Goal: Task Accomplishment & Management: Manage account settings

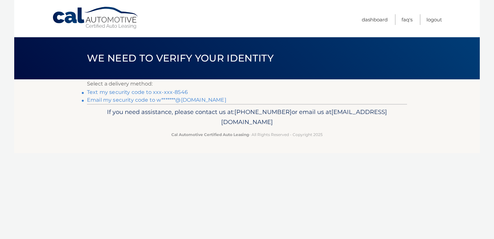
click at [138, 93] on link "Text my security code to xxx-xxx-8546" at bounding box center [137, 92] width 101 height 6
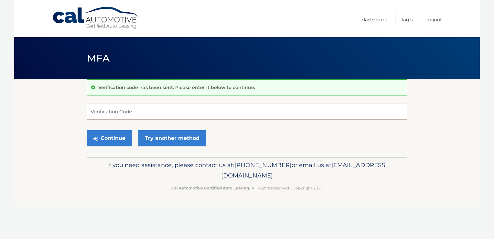
click at [137, 113] on input "Verification Code" at bounding box center [247, 112] width 320 height 16
type input "693107"
click at [87, 130] on button "Continue" at bounding box center [109, 138] width 45 height 16
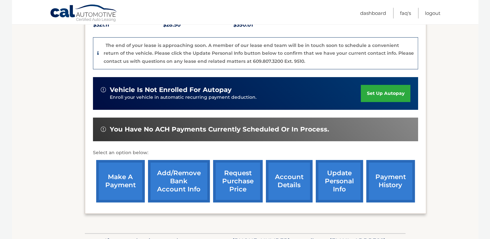
scroll to position [162, 0]
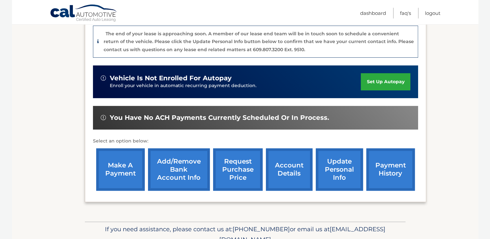
click at [126, 169] on link "make a payment" at bounding box center [120, 169] width 49 height 42
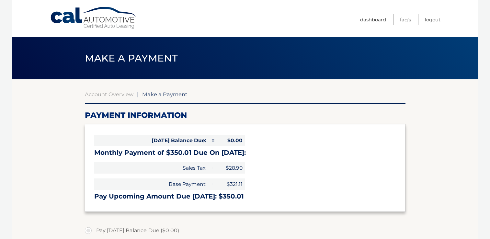
select select "NTFmZmJlYTgtZGRmYy00ZTUwLWFjYzgtZTQxMDQwMWIzZmJk"
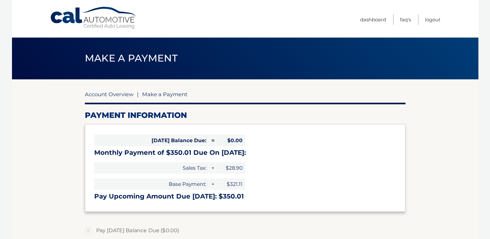
click at [118, 95] on link "Account Overview" at bounding box center [109, 94] width 49 height 6
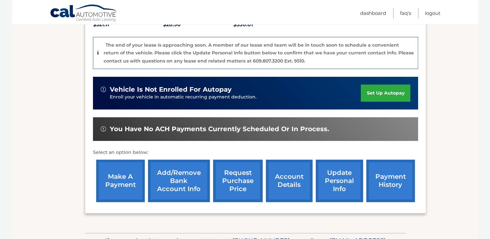
scroll to position [162, 0]
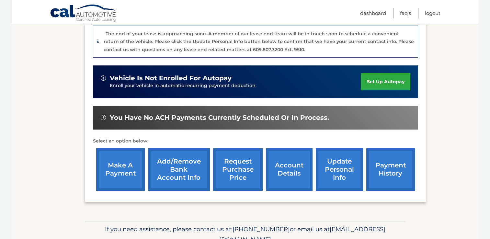
click at [389, 162] on link "payment history" at bounding box center [390, 169] width 49 height 42
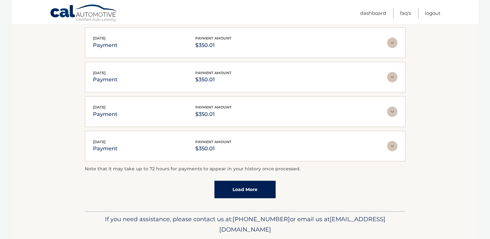
scroll to position [184, 0]
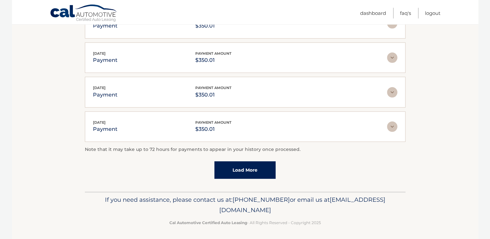
click at [234, 167] on link "Load More" at bounding box center [244, 169] width 61 height 17
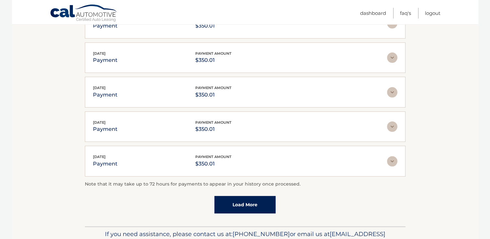
click at [233, 205] on link "Load More" at bounding box center [244, 204] width 61 height 17
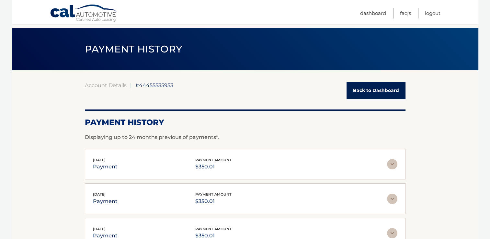
scroll to position [0, 0]
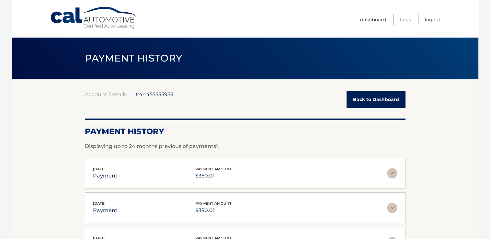
click at [369, 96] on link "Back to Dashboard" at bounding box center [375, 99] width 59 height 17
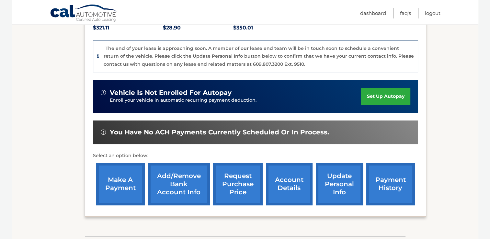
scroll to position [162, 0]
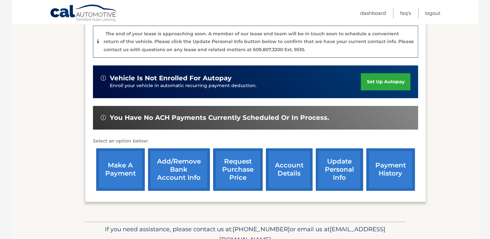
click at [290, 163] on link "account details" at bounding box center [289, 169] width 47 height 42
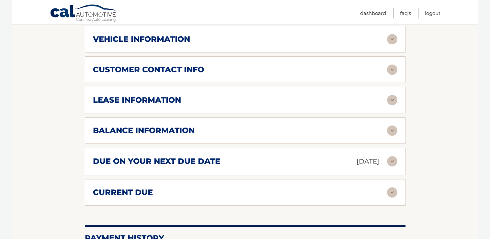
scroll to position [324, 0]
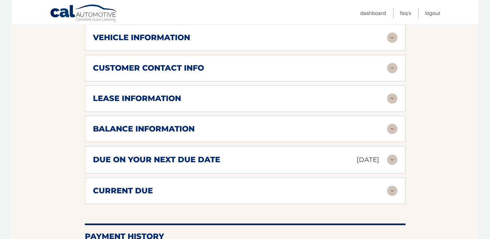
click at [389, 124] on img at bounding box center [392, 129] width 10 height 10
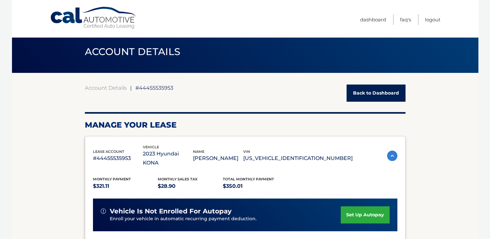
scroll to position [0, 0]
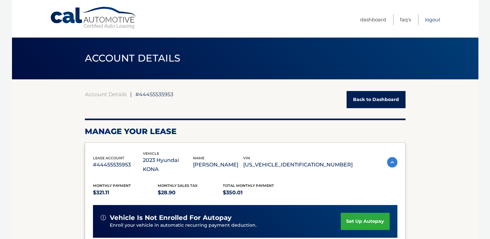
click at [432, 20] on link "Logout" at bounding box center [432, 19] width 16 height 11
